Goal: Information Seeking & Learning: Learn about a topic

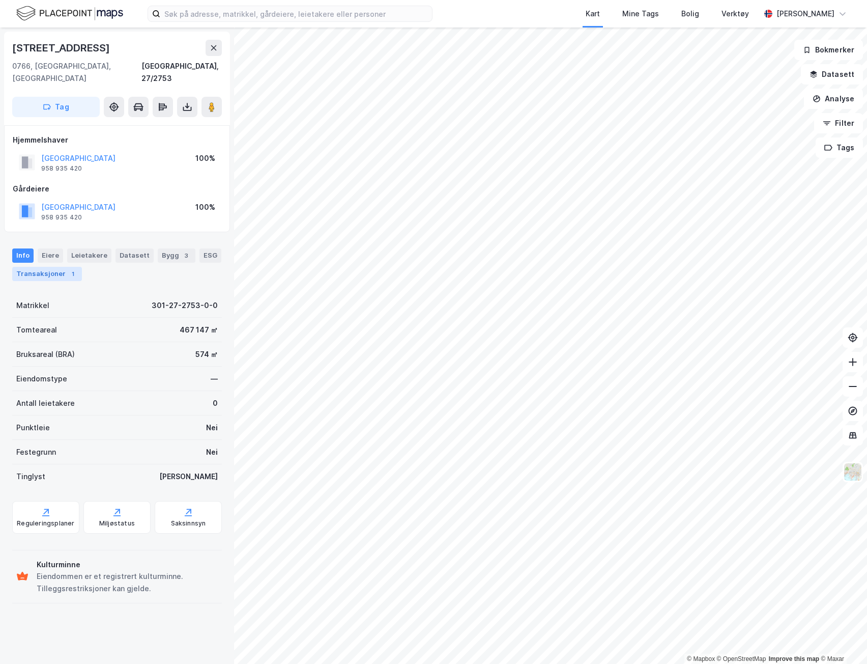
click at [38, 267] on div "Transaksjoner 1" at bounding box center [47, 274] width 70 height 14
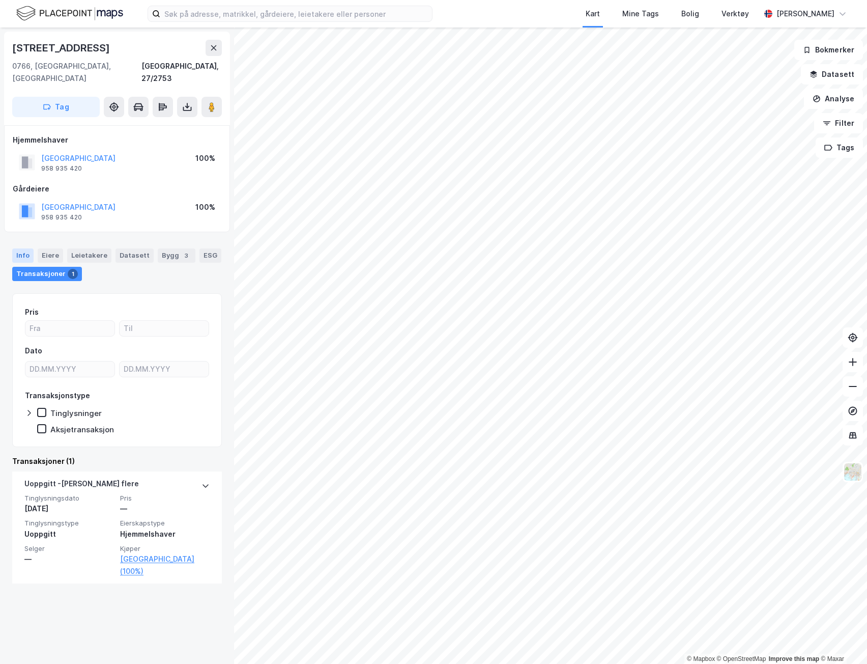
click at [29, 248] on div "Info" at bounding box center [22, 255] width 21 height 14
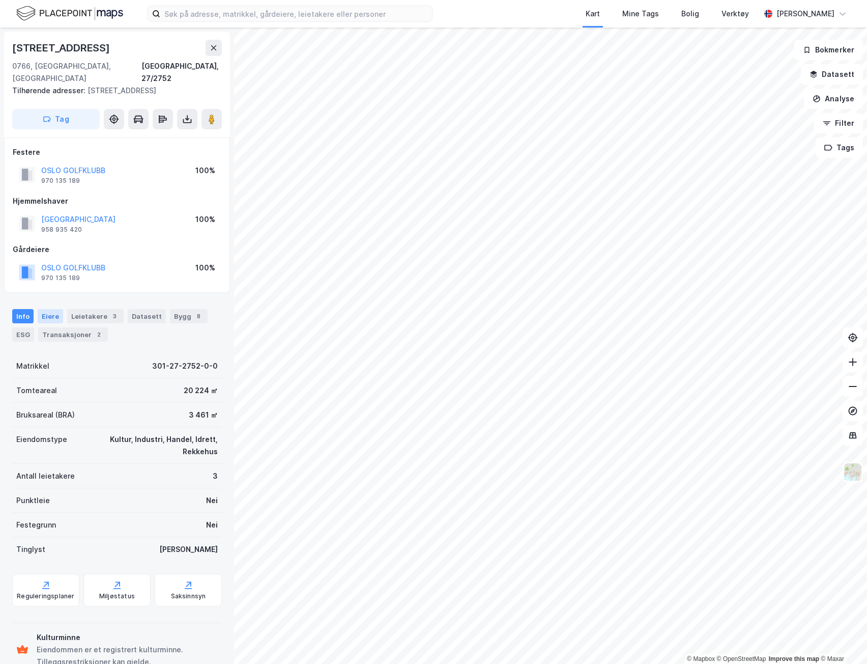
click at [55, 309] on div "Eiere" at bounding box center [50, 316] width 25 height 14
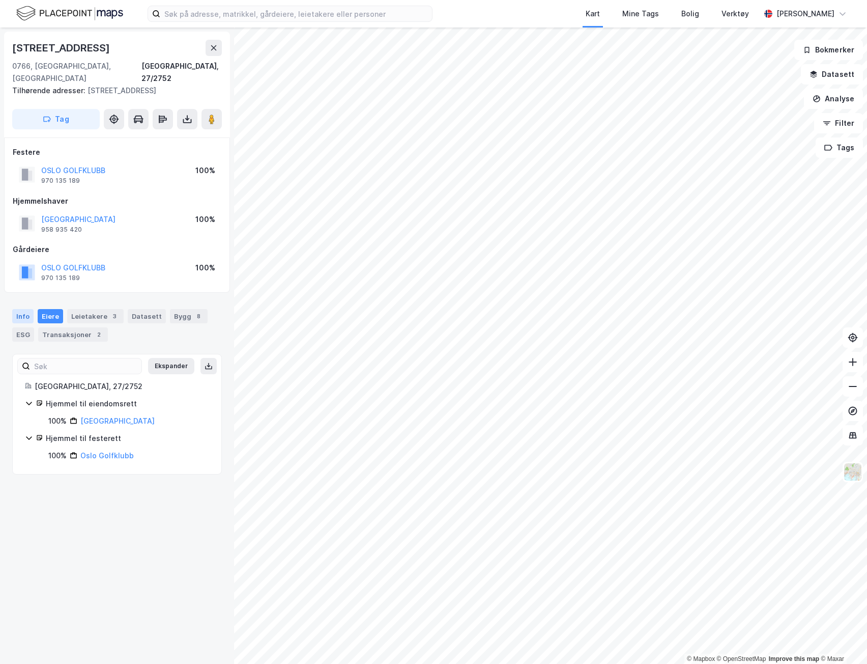
click at [21, 309] on div "Info" at bounding box center [22, 316] width 21 height 14
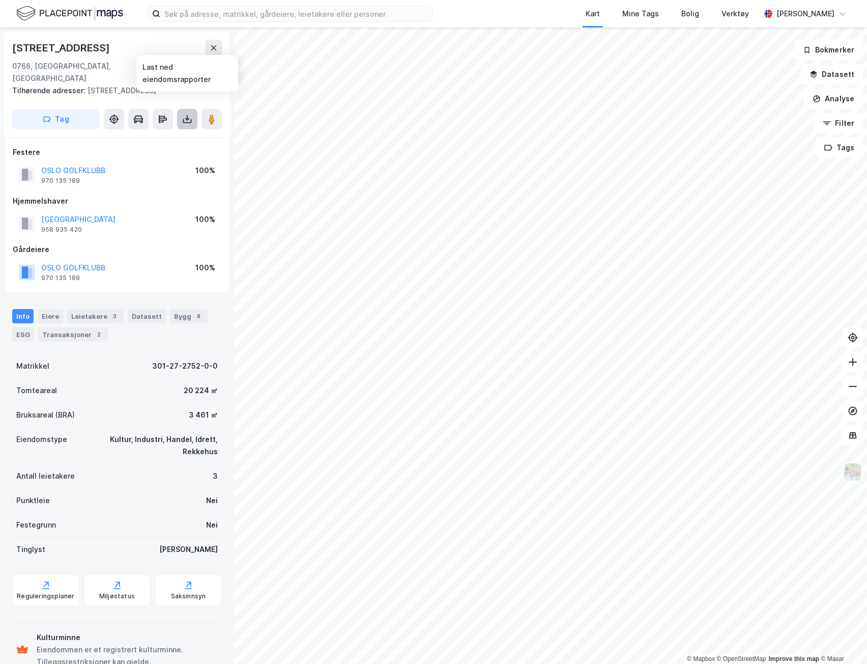
click at [181, 111] on button at bounding box center [187, 119] width 20 height 20
click at [126, 135] on div "Last ned grunnbok" at bounding box center [136, 139] width 59 height 8
click at [79, 327] on div "Transaksjoner 2" at bounding box center [73, 334] width 70 height 14
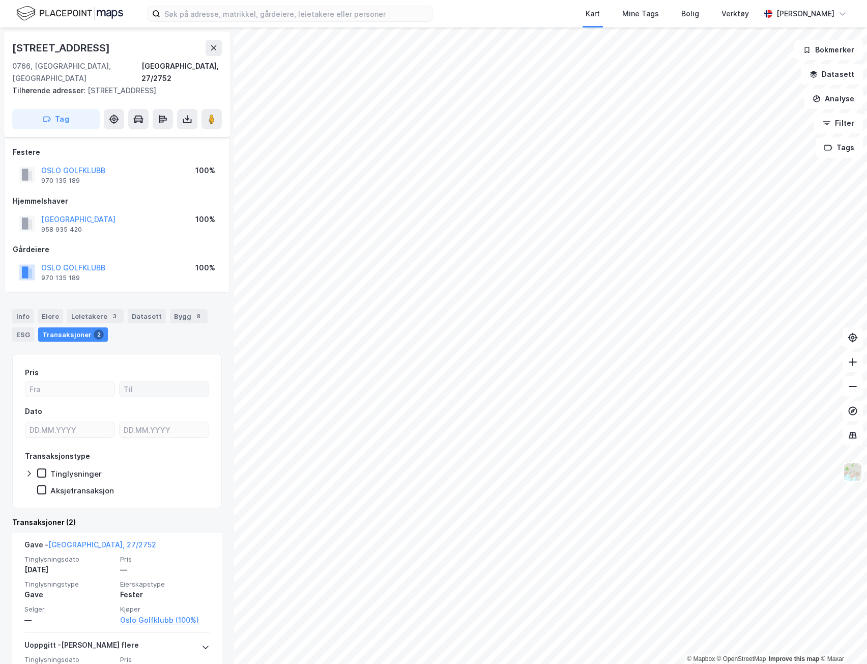
scroll to position [69, 0]
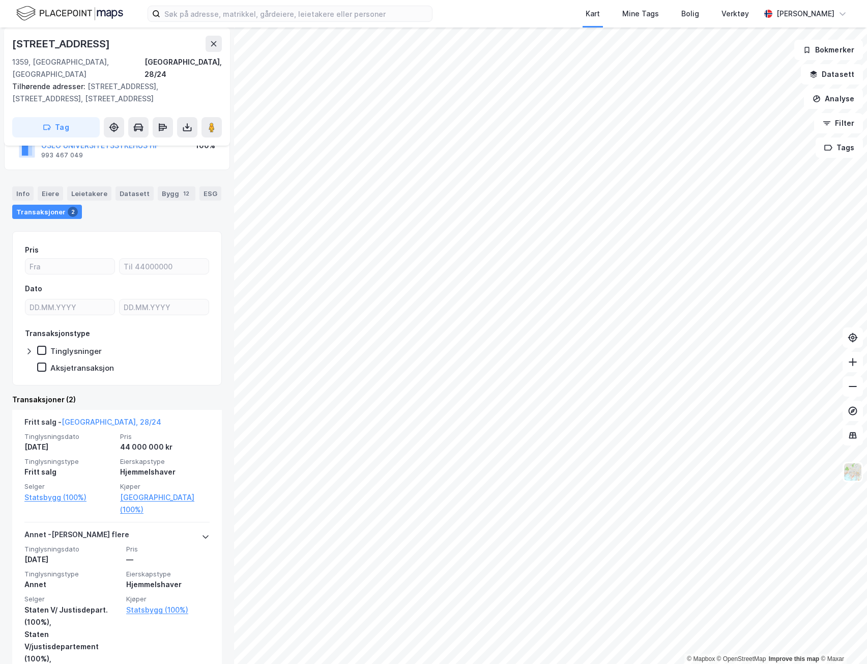
scroll to position [102, 0]
